Goal: Information Seeking & Learning: Learn about a topic

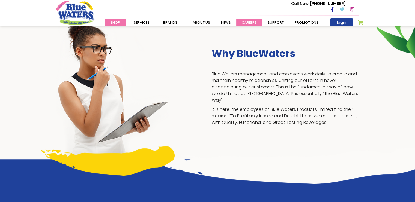
scroll to position [112, 0]
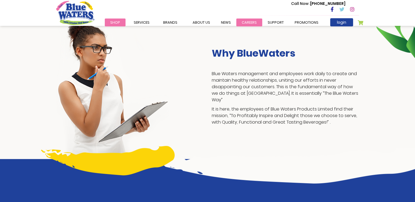
click at [245, 23] on link "careers" at bounding box center [249, 23] width 26 height 8
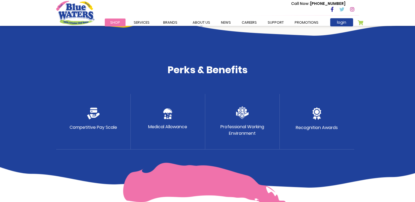
scroll to position [262, 0]
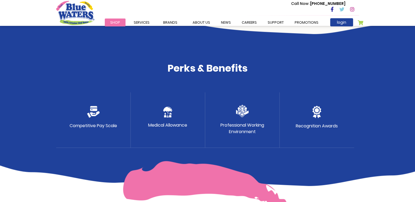
click at [166, 123] on p "Medical Allowance" at bounding box center [167, 125] width 39 height 7
click at [260, 130] on p "Professional Working Environment" at bounding box center [242, 128] width 44 height 13
click at [309, 127] on p "Recognition Awards" at bounding box center [317, 126] width 42 height 7
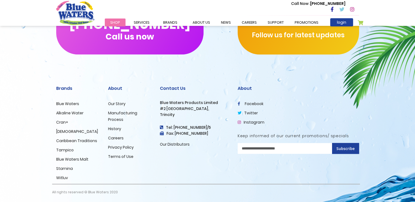
scroll to position [552, 0]
